Goal: Task Accomplishment & Management: Use online tool/utility

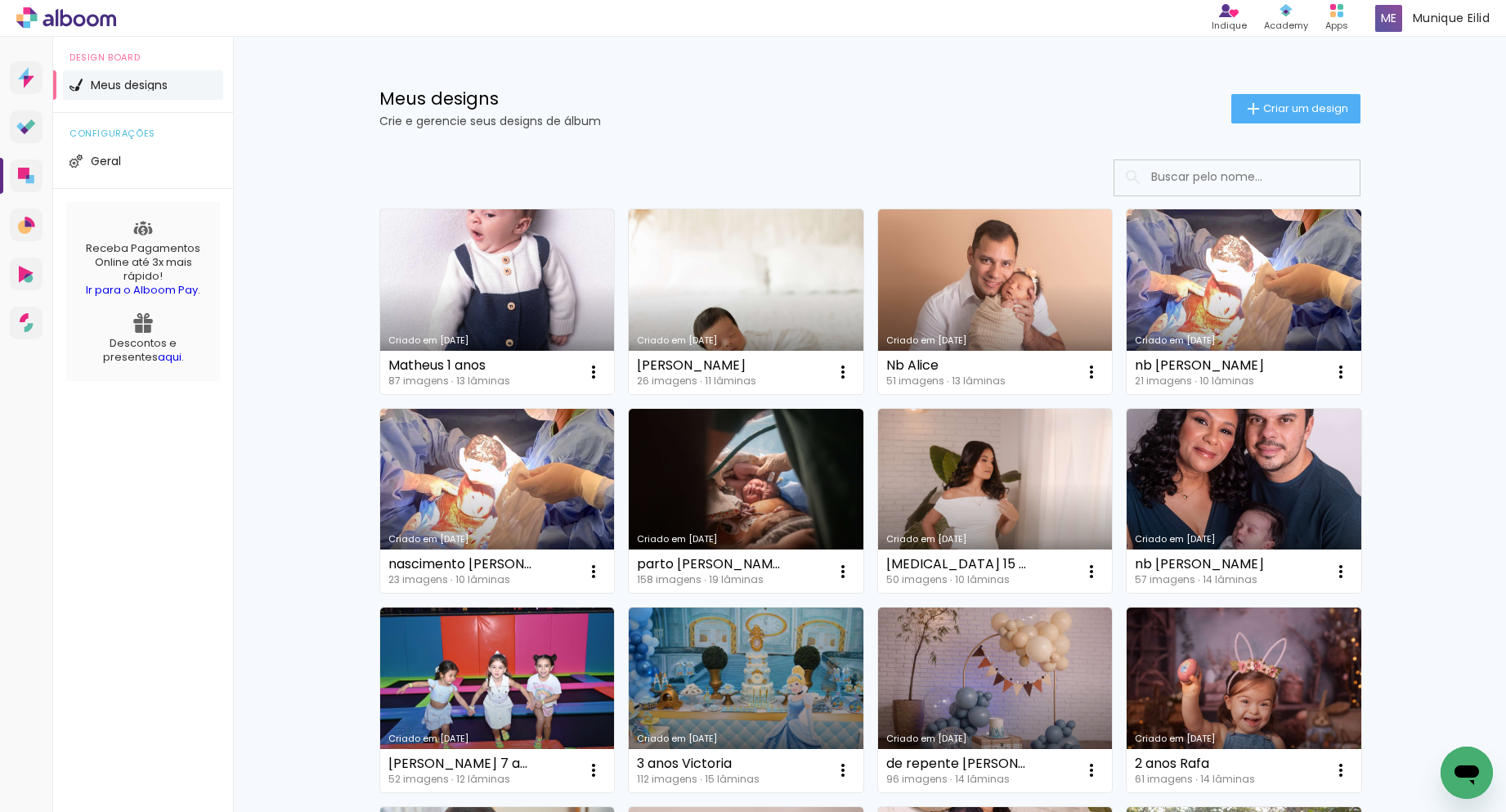
click at [562, 274] on link "Criado em [DATE]" at bounding box center [497, 301] width 235 height 184
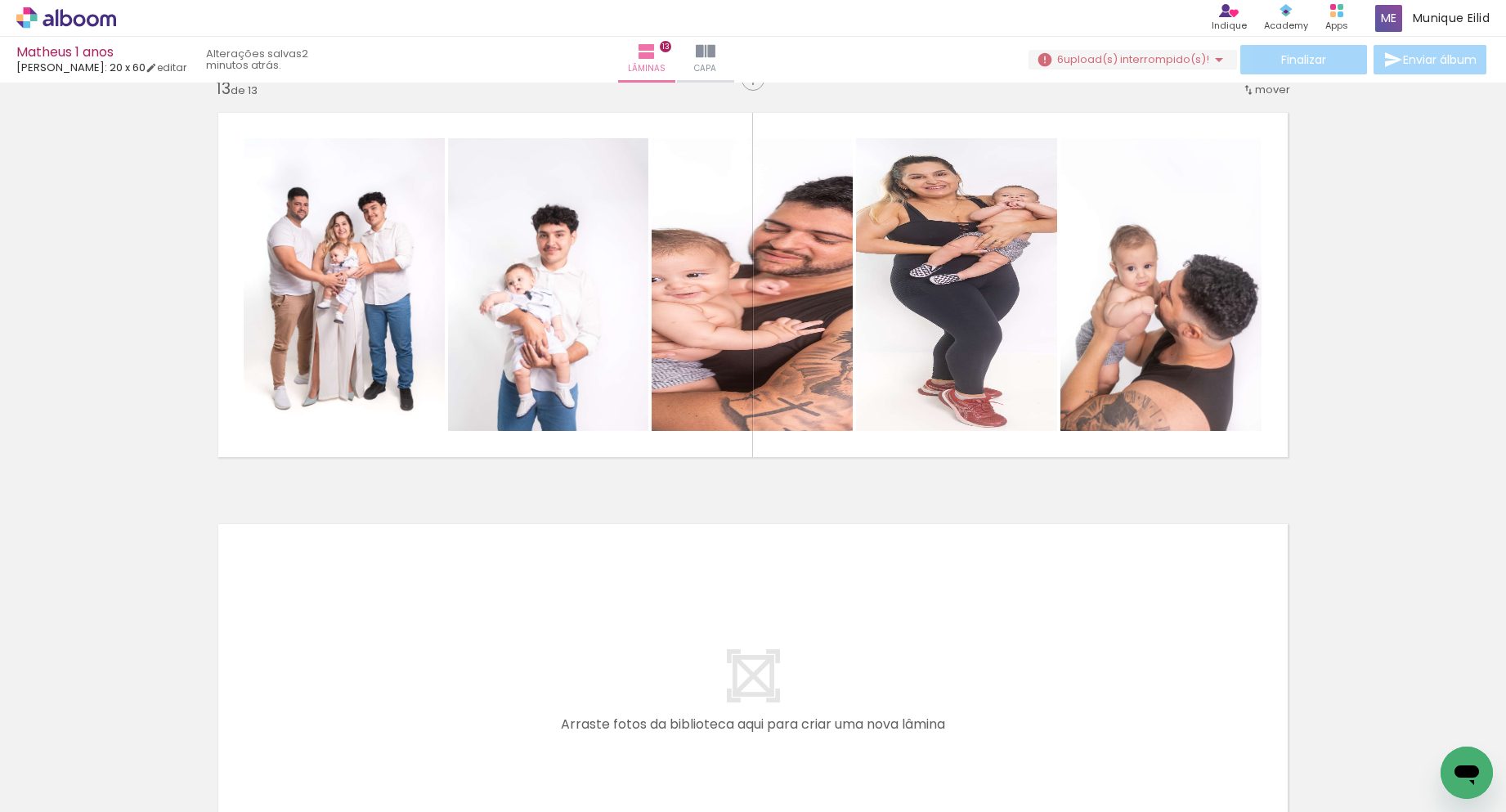
scroll to position [4953, 0]
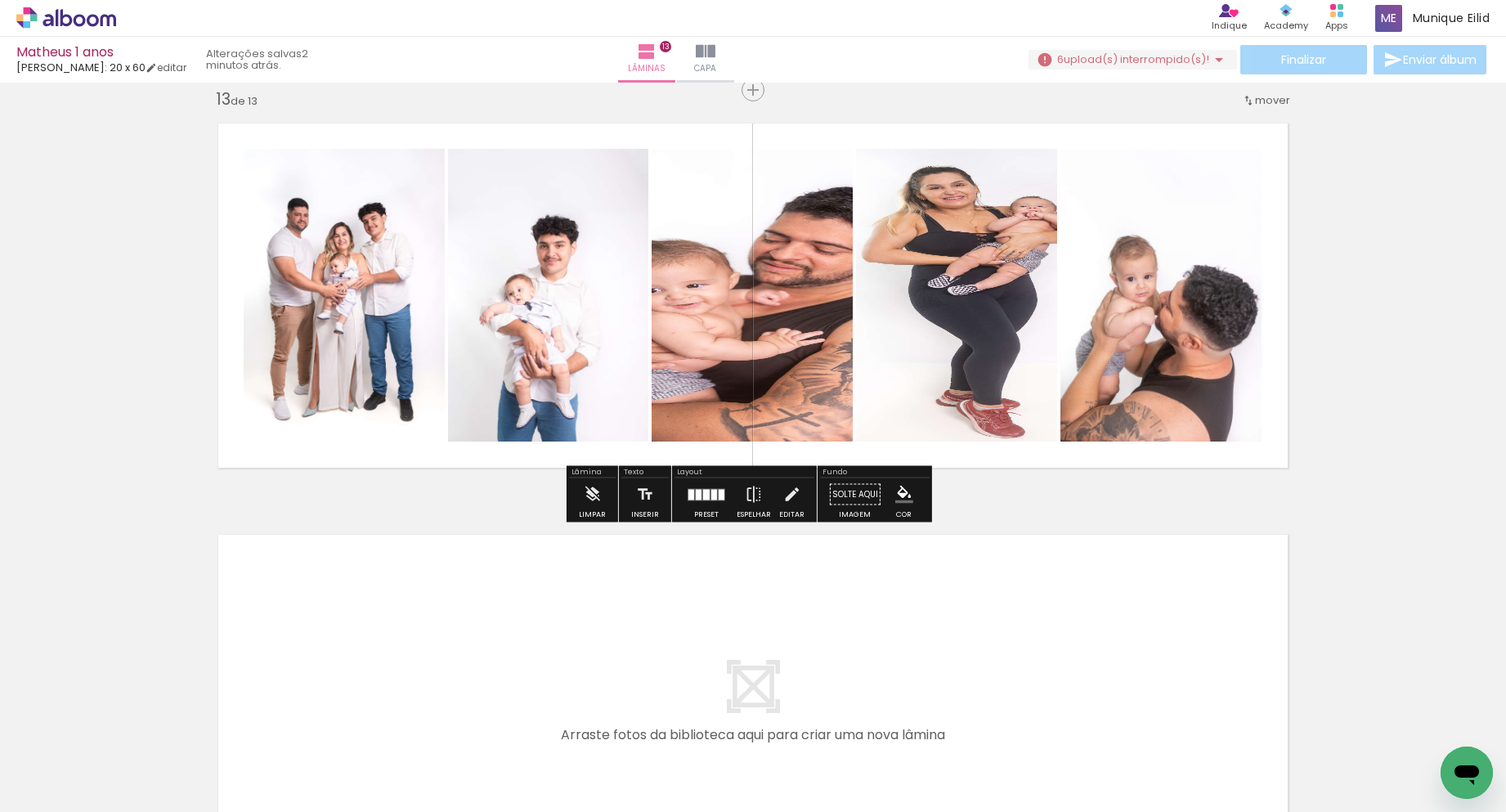
click at [0, 0] on div "Confirmar Cancelar" at bounding box center [0, 0] width 0 height 0
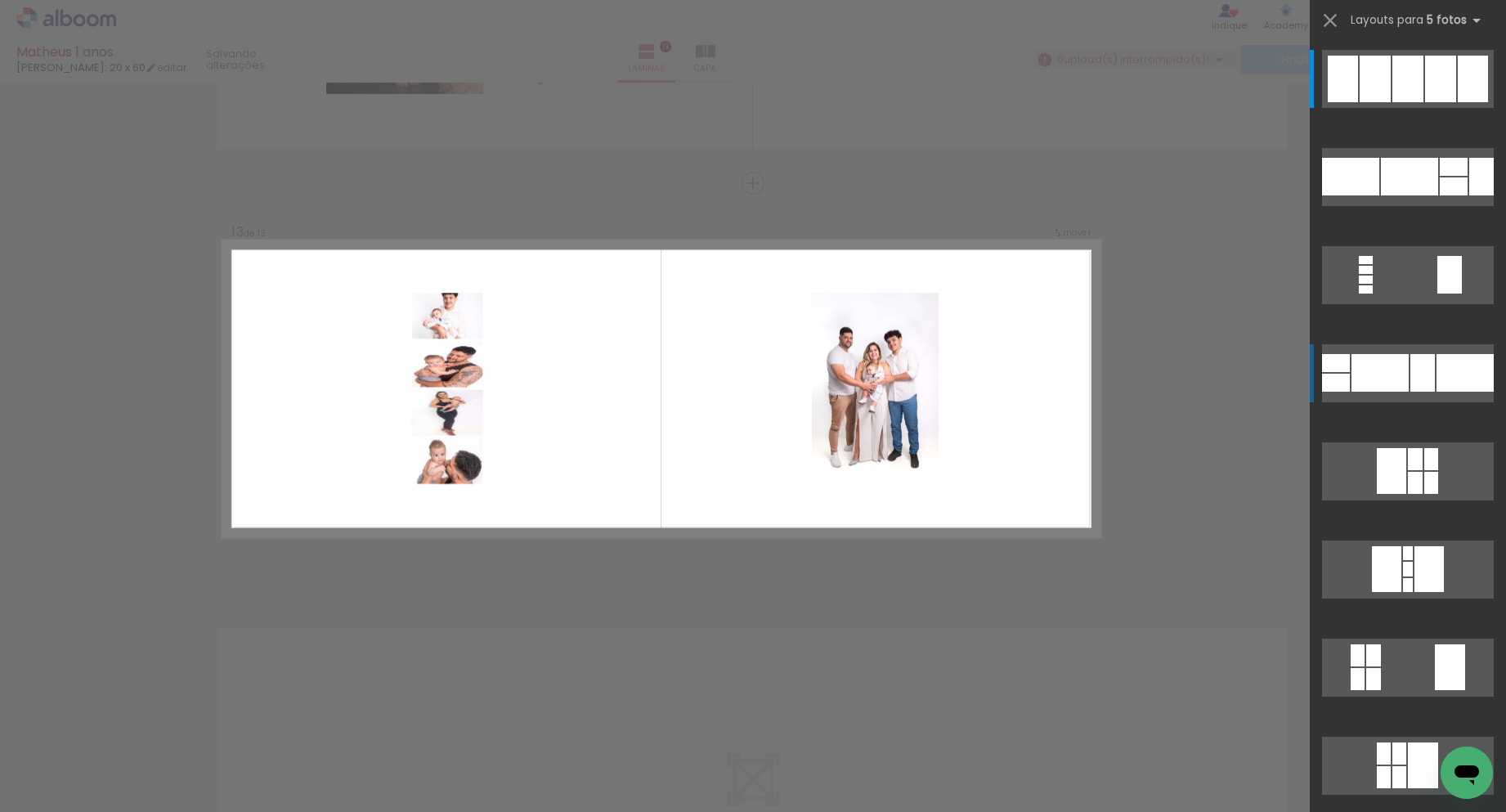
scroll to position [4853, 0]
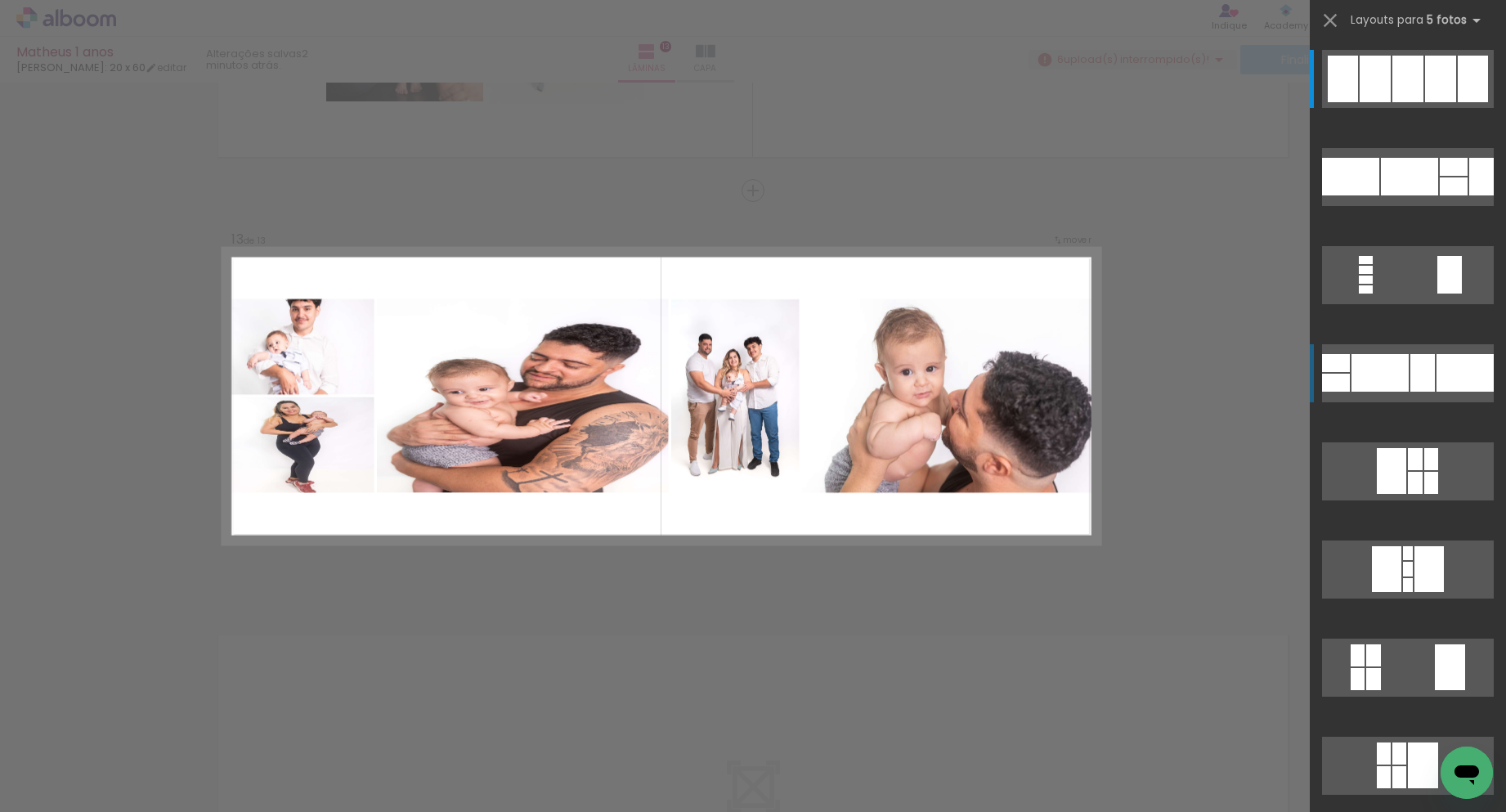
click at [1398, 375] on div at bounding box center [1379, 373] width 57 height 38
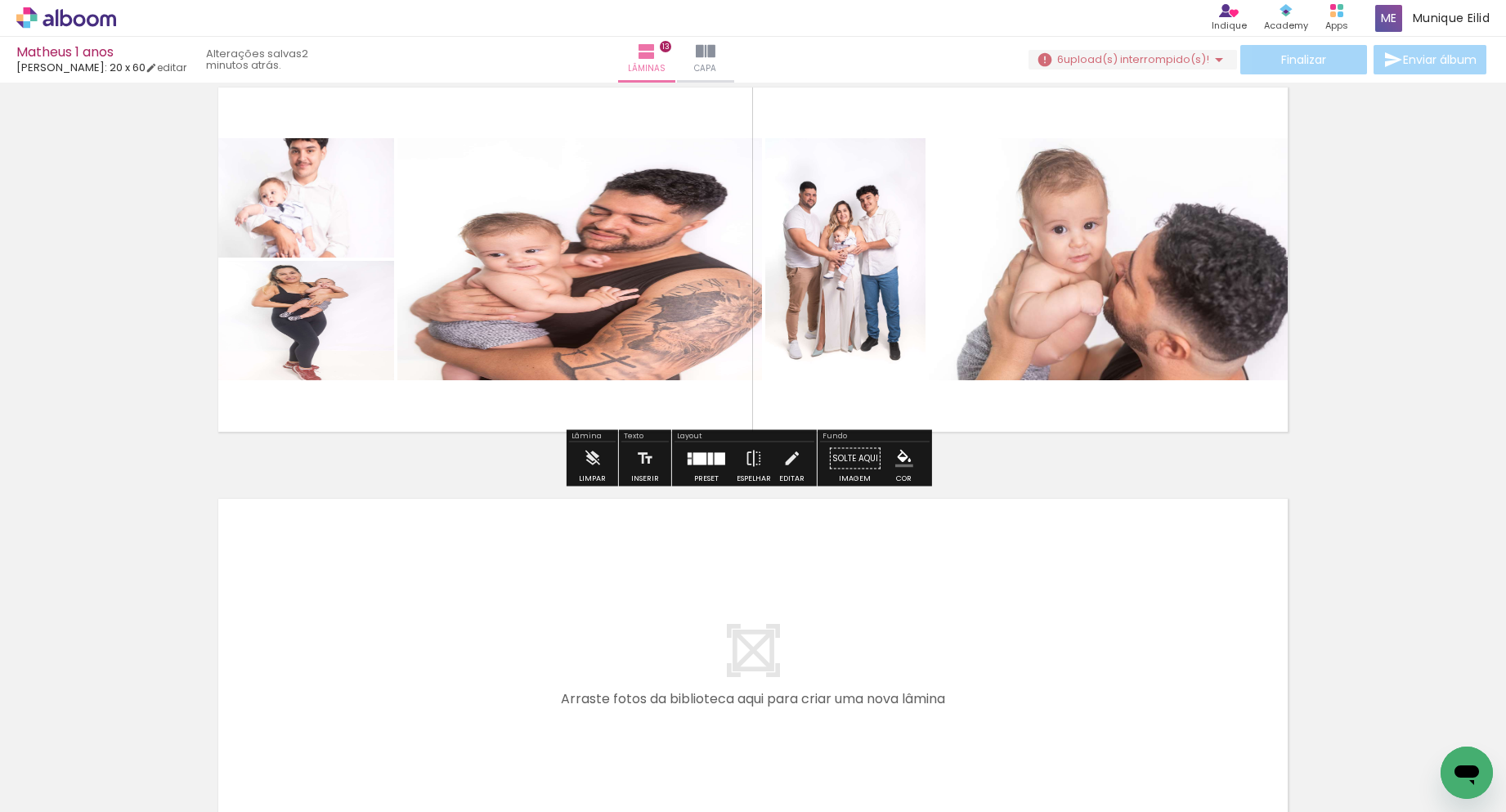
scroll to position [4990, 0]
click at [0, 0] on quentale-layouter at bounding box center [0, 0] width 0 height 0
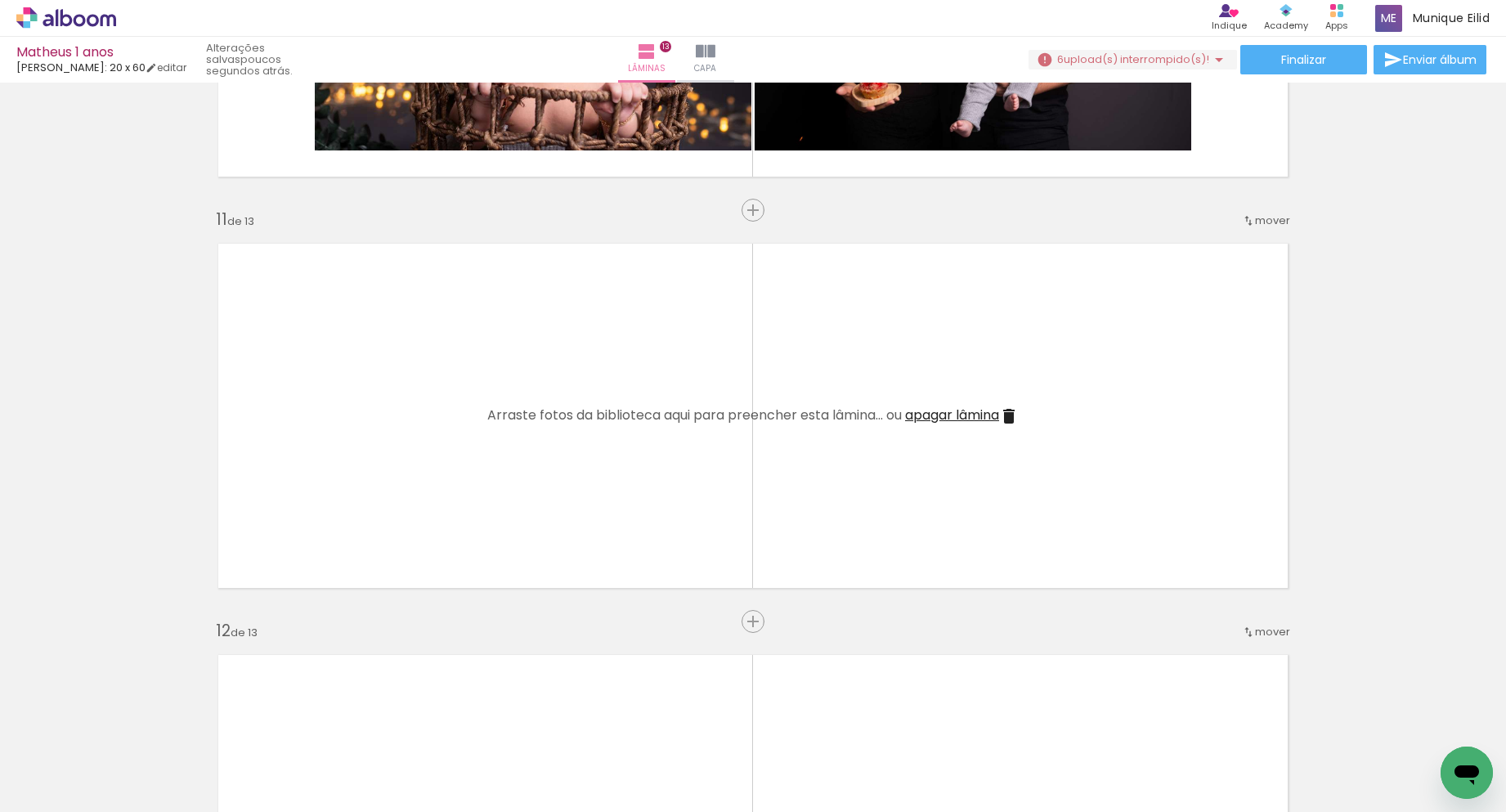
scroll to position [0, 5107]
click at [68, 787] on span "Adicionar Fotos" at bounding box center [58, 789] width 49 height 18
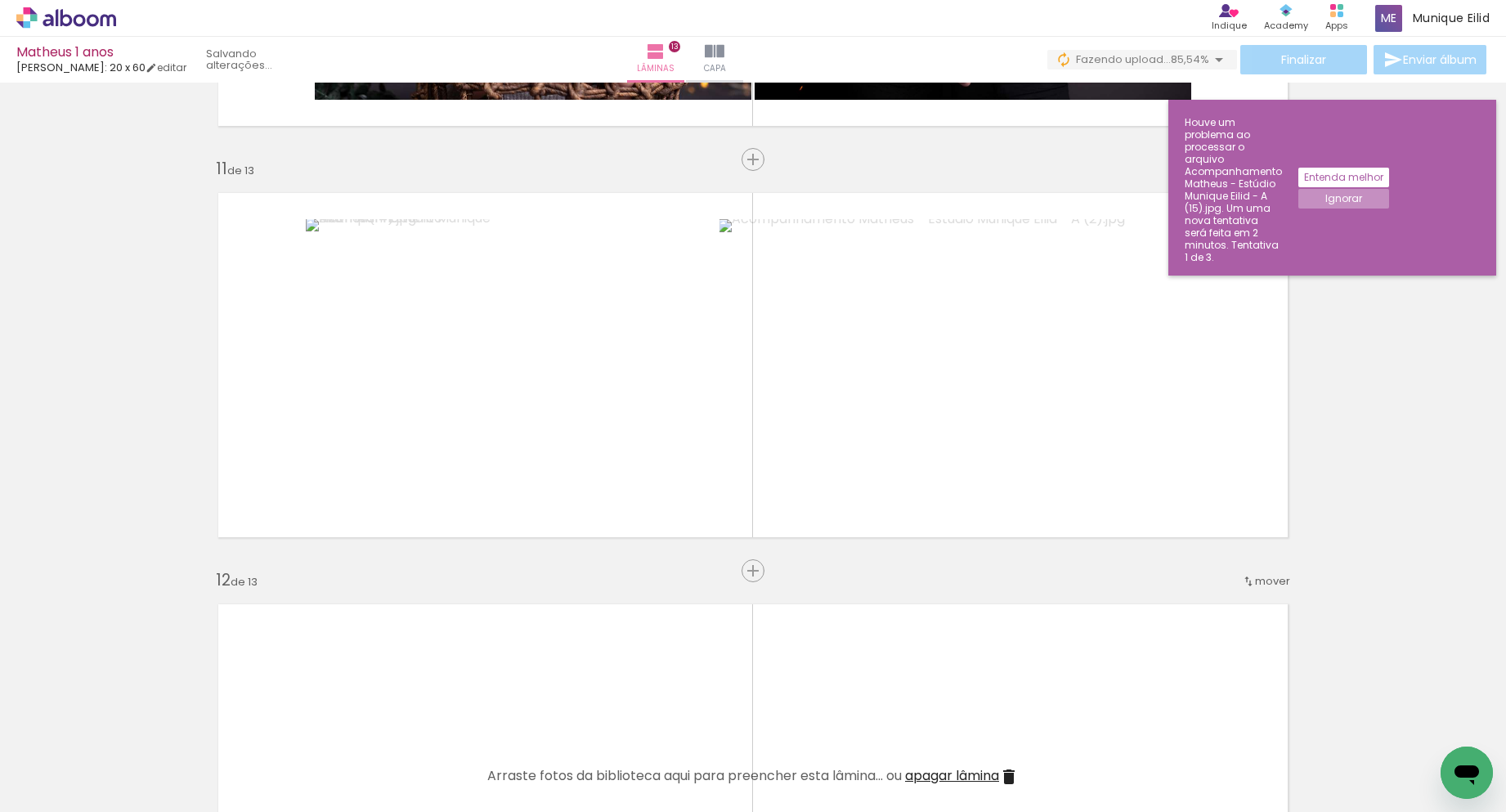
scroll to position [0, 6583]
click at [0, 0] on iron-horizontal-list at bounding box center [0, 0] width 0 height 0
click at [0, 0] on span "Adicionar Fotos" at bounding box center [0, 0] width 0 height 0
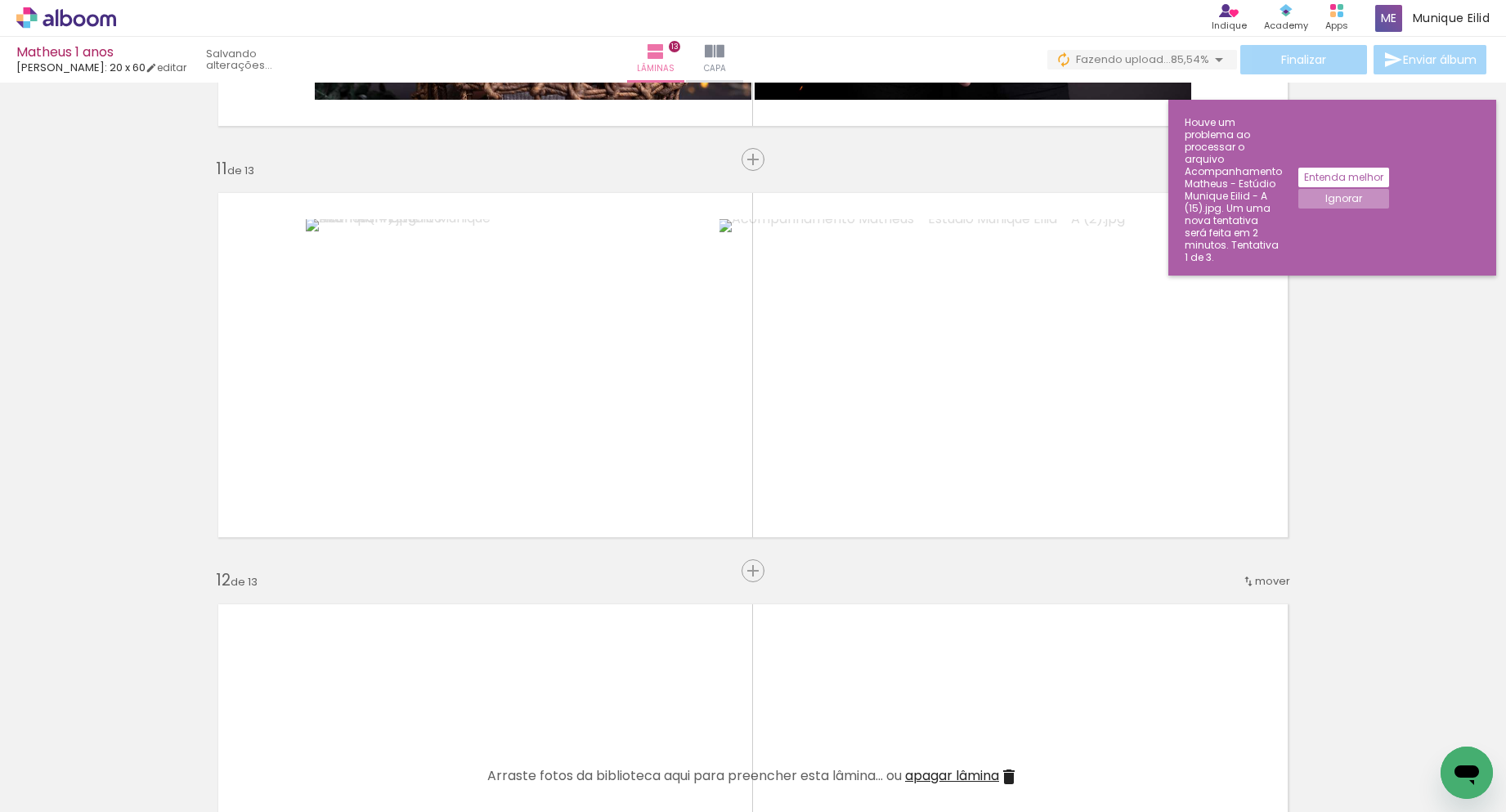
click at [0, 0] on input "file" at bounding box center [0, 0] width 0 height 0
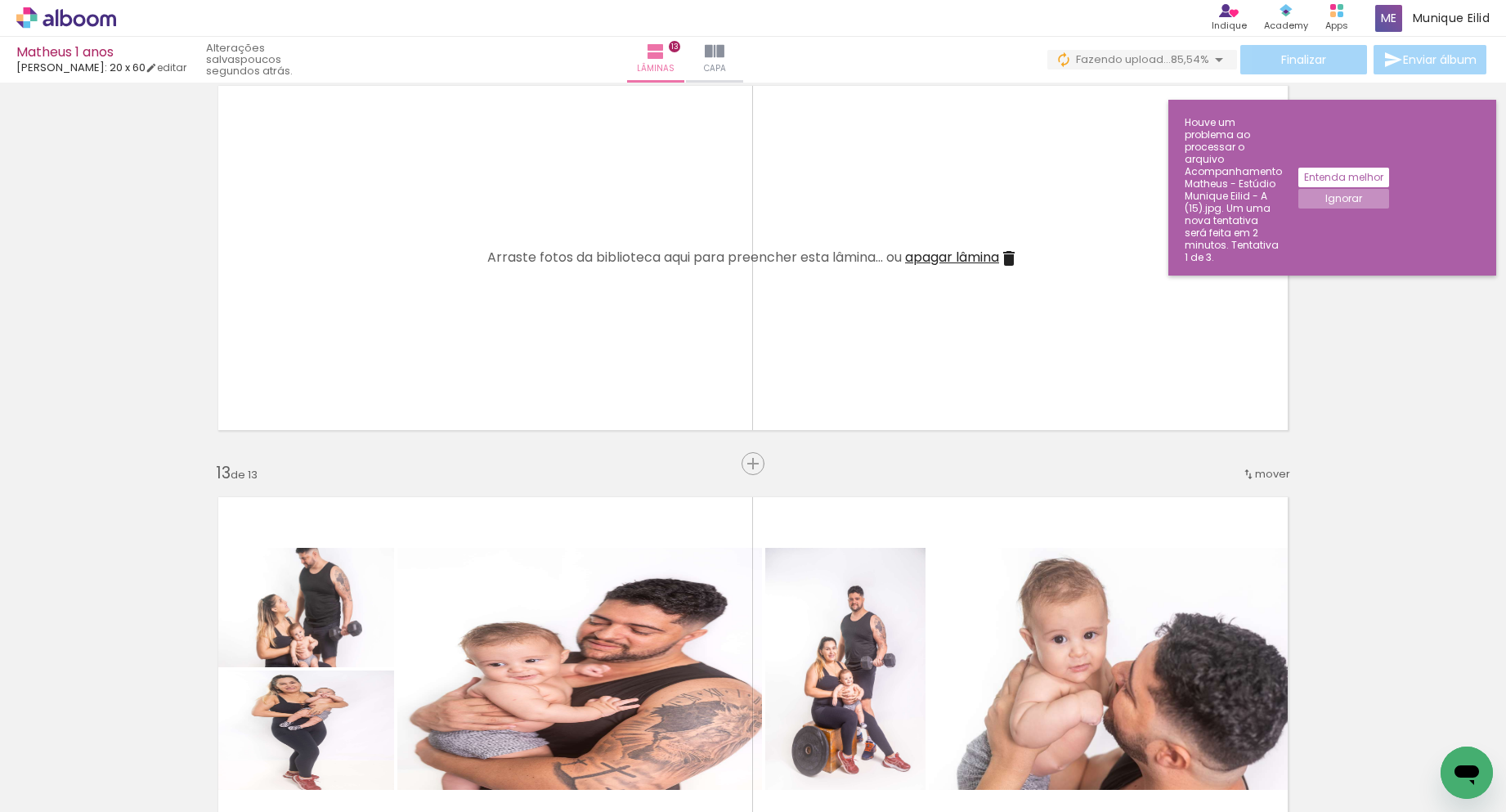
scroll to position [4566, 0]
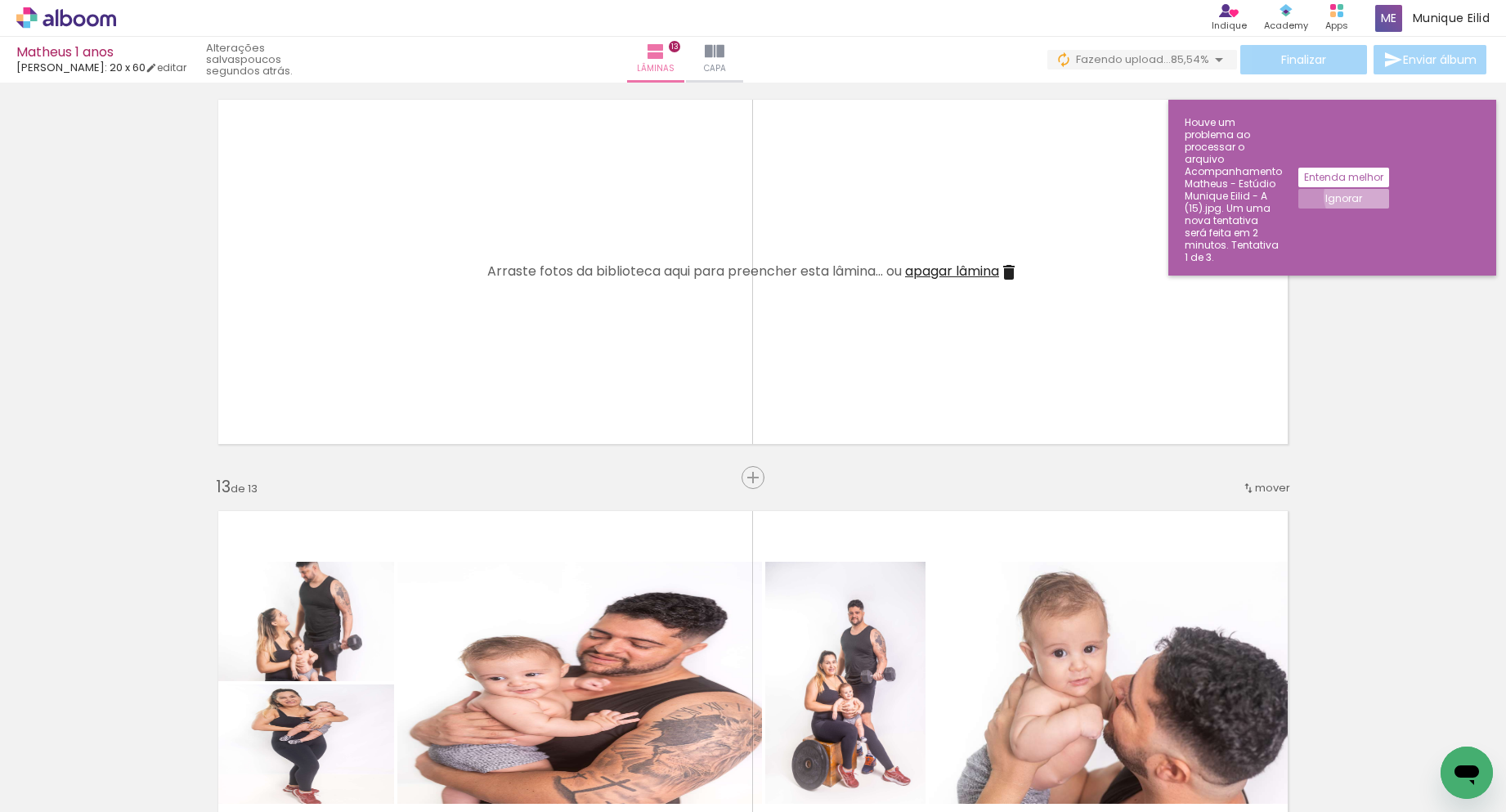
click at [1389, 189] on paper-button "Ignorar" at bounding box center [1344, 199] width 91 height 19
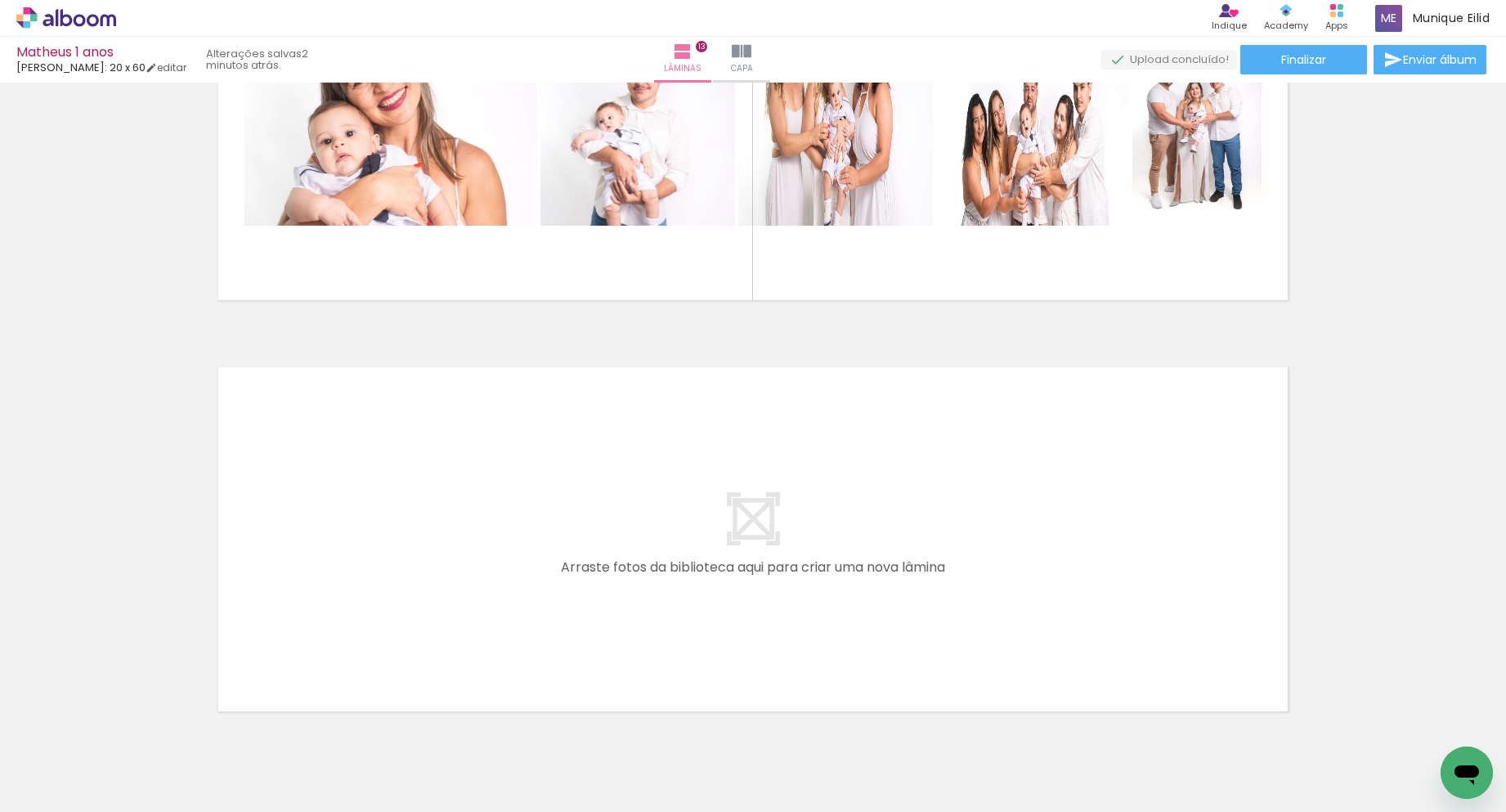
scroll to position [0, 6601]
